Goal: Task Accomplishment & Management: Manage account settings

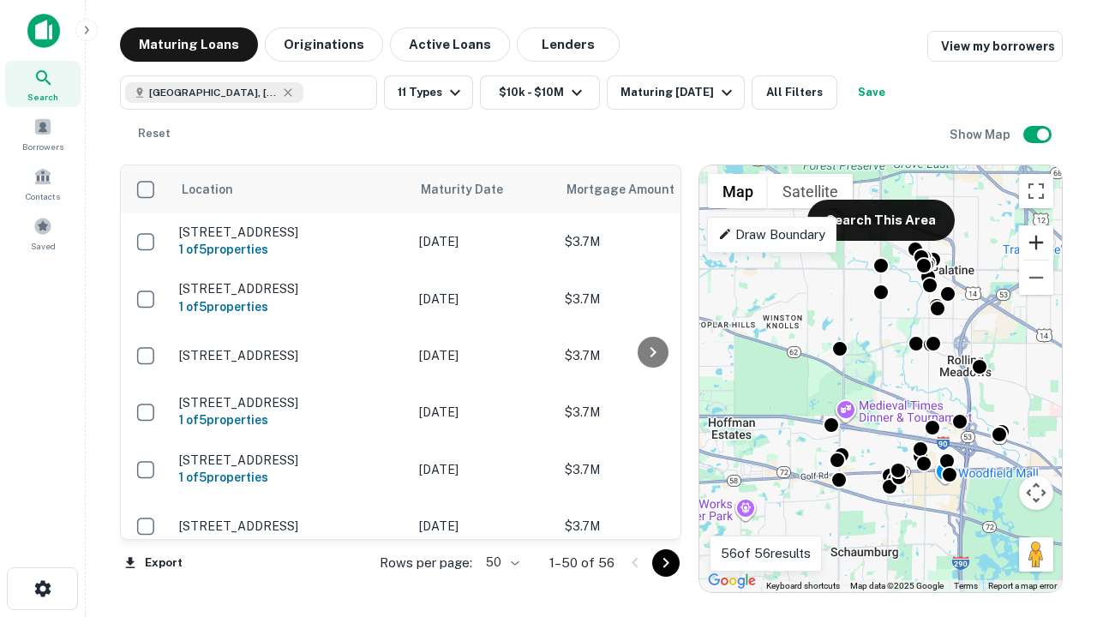
click at [1036, 242] on button "Zoom in" at bounding box center [1036, 242] width 34 height 34
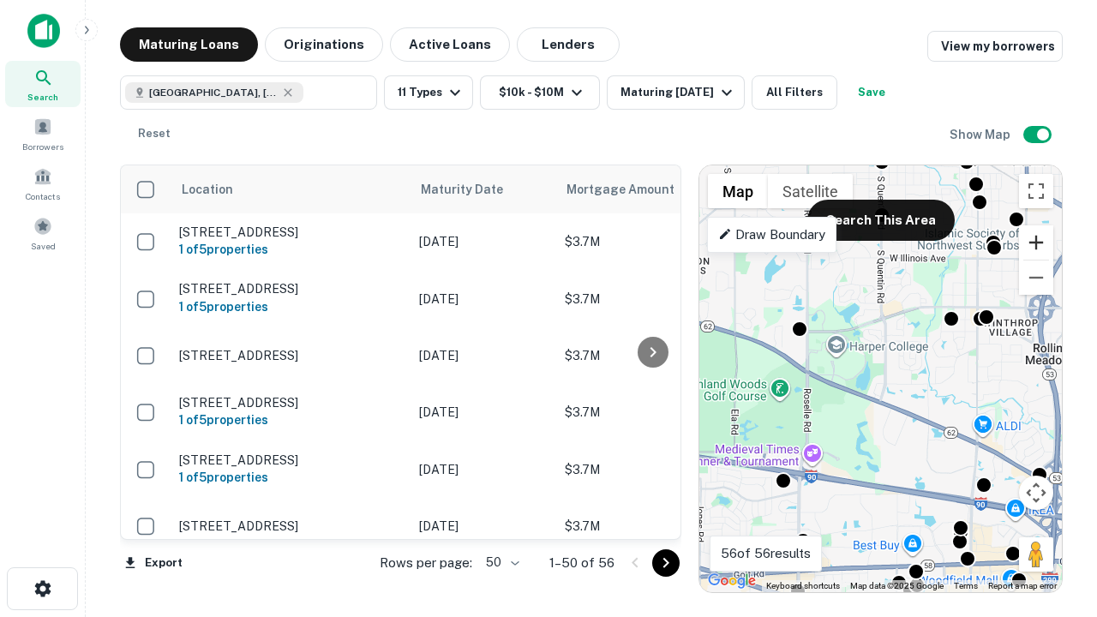
click at [1036, 242] on button "Zoom in" at bounding box center [1036, 242] width 34 height 34
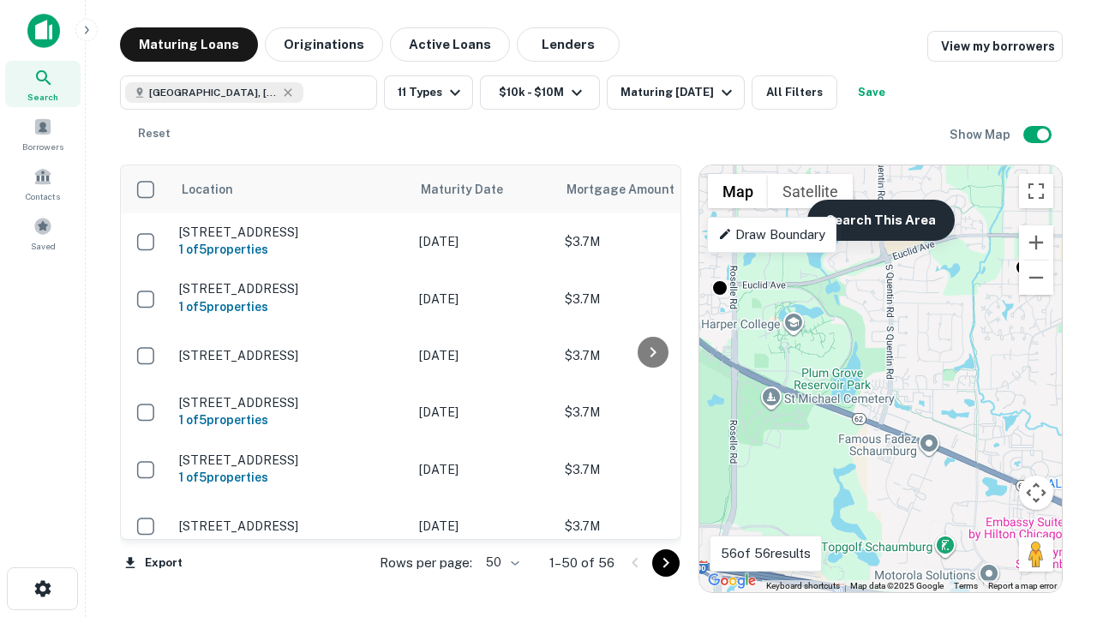
click at [880, 220] on button "Search This Area" at bounding box center [880, 220] width 147 height 41
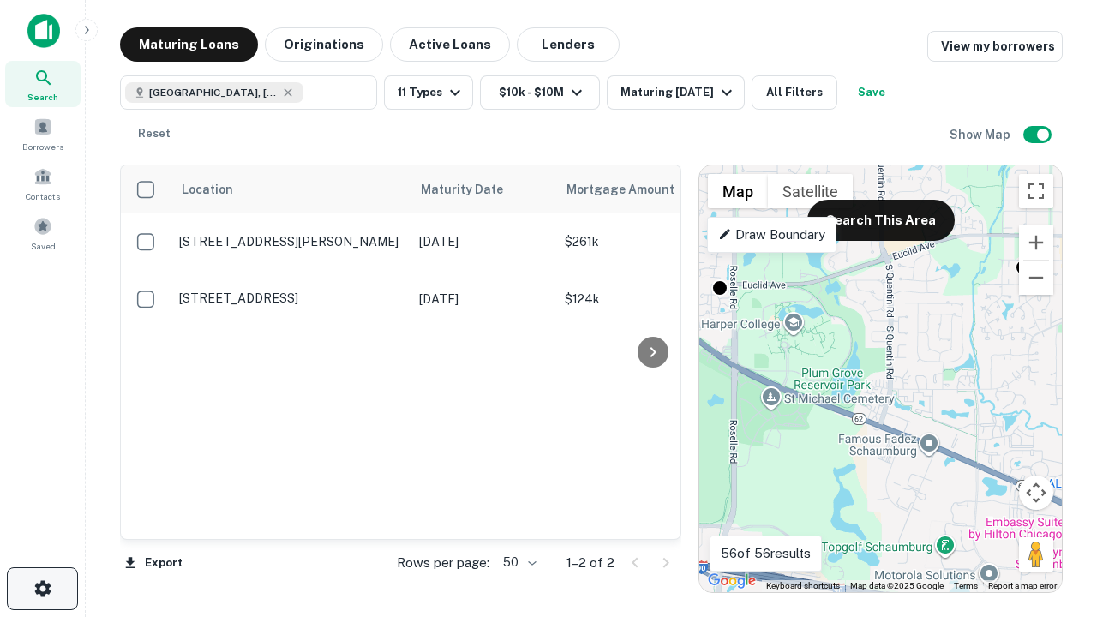
click at [42, 589] on icon "button" at bounding box center [43, 588] width 21 height 21
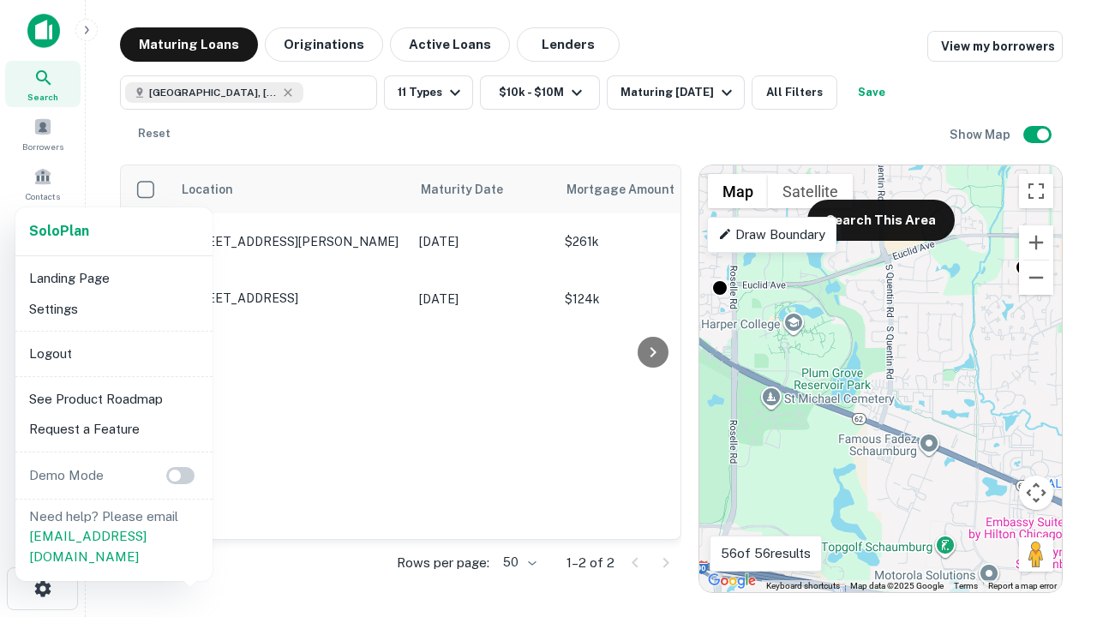
click at [113, 353] on li "Logout" at bounding box center [113, 353] width 183 height 31
